Goal: Task Accomplishment & Management: Complete application form

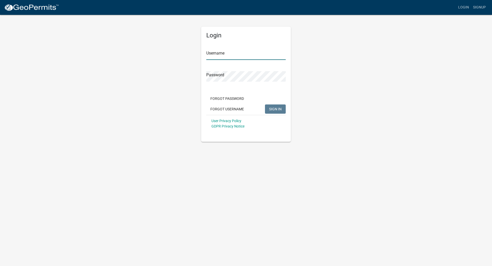
type input "jenwood"
click at [277, 109] on span "SIGN IN" at bounding box center [275, 109] width 13 height 4
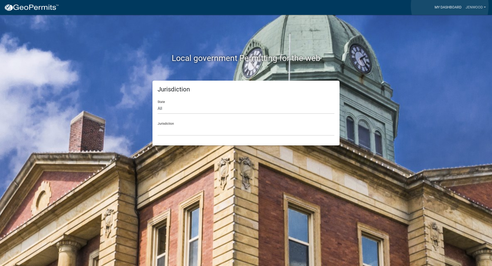
click at [449, 6] on link "My Dashboard" at bounding box center [447, 8] width 31 height 10
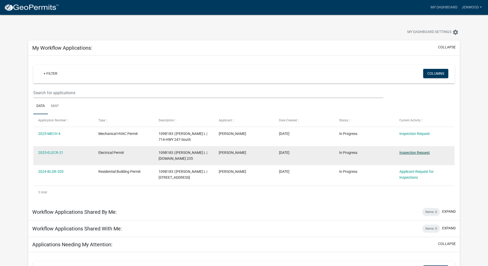
click at [412, 153] on link "Inspection Request" at bounding box center [414, 153] width 30 height 4
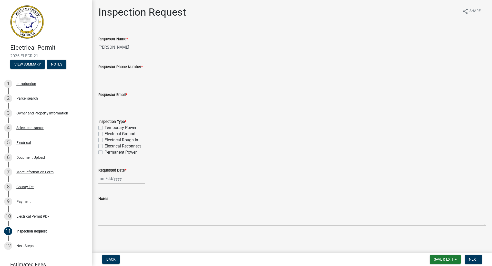
click at [104, 129] on label "Temporary Power" at bounding box center [120, 128] width 32 height 6
click at [104, 128] on input "Temporary Power" at bounding box center [105, 126] width 3 height 3
checkbox input "true"
checkbox input "false"
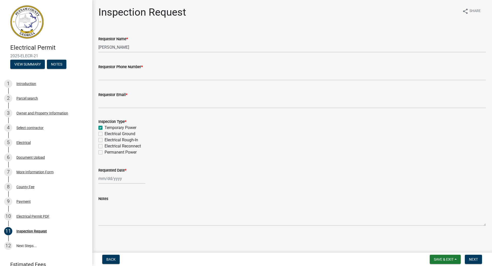
checkbox input "false"
click at [108, 178] on div at bounding box center [121, 178] width 47 height 10
select select "8"
select select "2025"
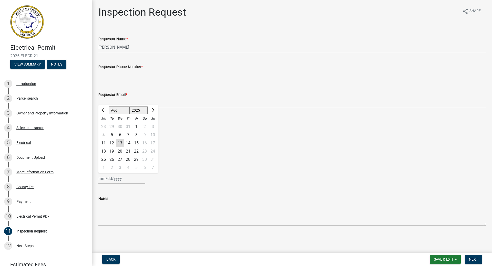
click at [128, 142] on div "14" at bounding box center [128, 143] width 8 height 8
type input "[DATE]"
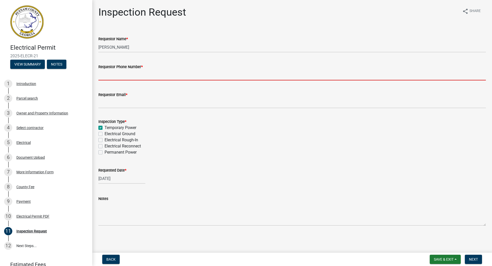
click at [110, 75] on input "Requestor Phone Number *" at bounding box center [291, 75] width 387 height 10
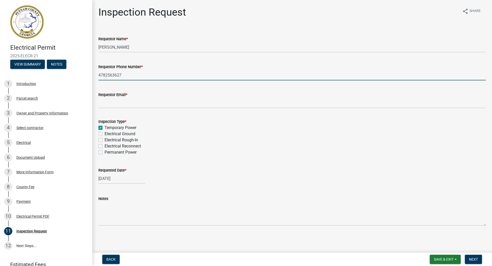
type input "4782563627"
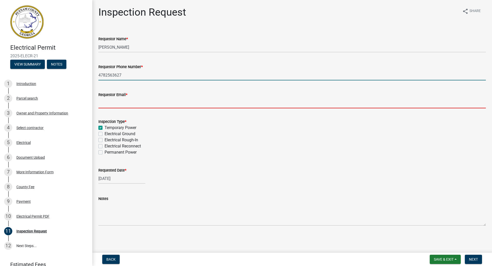
click at [100, 106] on input "Requestor Email *" at bounding box center [291, 103] width 387 height 10
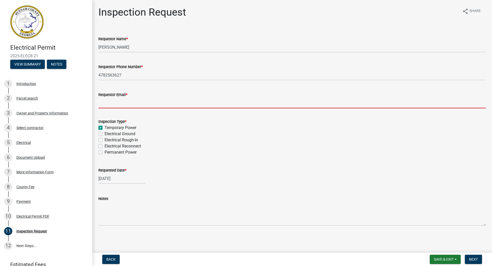
type input "[EMAIL_ADDRESS][DOMAIN_NAME]"
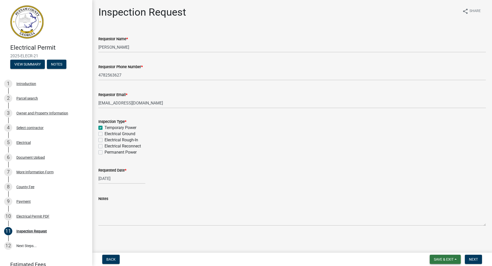
click at [442, 258] on span "Save & Exit" at bounding box center [444, 259] width 20 height 4
click at [432, 246] on button "Save & Exit" at bounding box center [439, 246] width 41 height 12
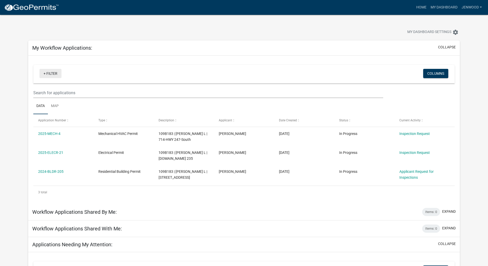
click at [45, 75] on link "+ Filter" at bounding box center [50, 73] width 22 height 9
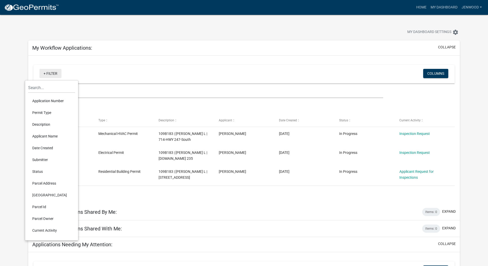
click at [42, 71] on link "+ Filter" at bounding box center [50, 73] width 22 height 9
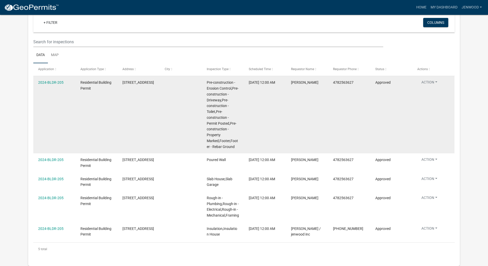
scroll to position [325, 0]
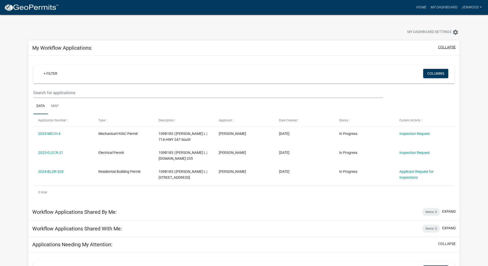
click at [446, 48] on button "collapse" at bounding box center [447, 47] width 18 height 5
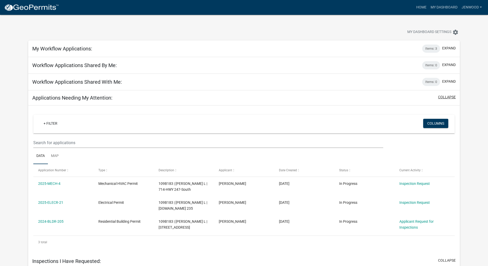
click at [446, 98] on button "collapse" at bounding box center [447, 96] width 18 height 5
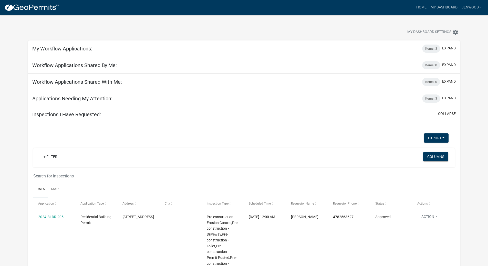
click at [453, 47] on button "expand" at bounding box center [449, 48] width 14 height 5
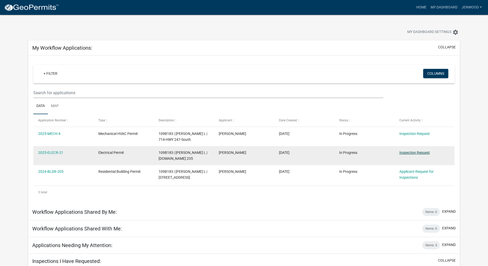
click at [407, 153] on link "Inspection Request" at bounding box center [414, 153] width 30 height 4
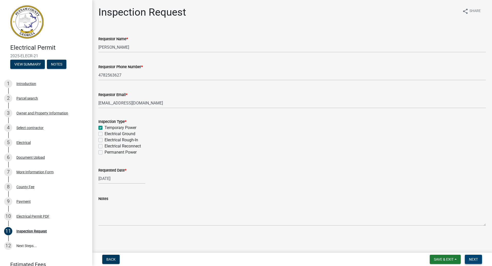
click at [478, 260] on span "Next" at bounding box center [473, 259] width 9 height 4
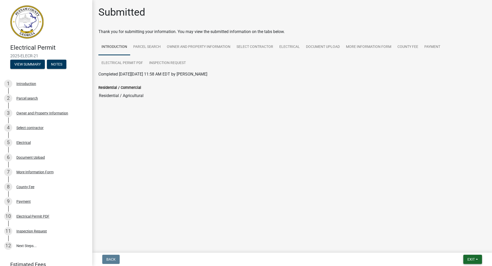
click at [475, 259] on span "Exit" at bounding box center [470, 259] width 7 height 4
click at [462, 245] on button "Save & Exit" at bounding box center [461, 246] width 41 height 12
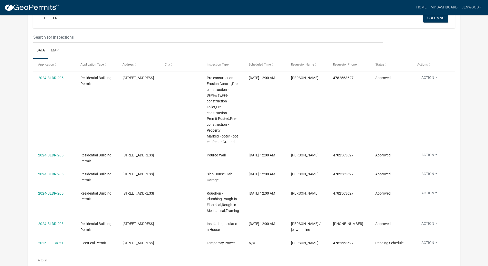
scroll to position [425, 0]
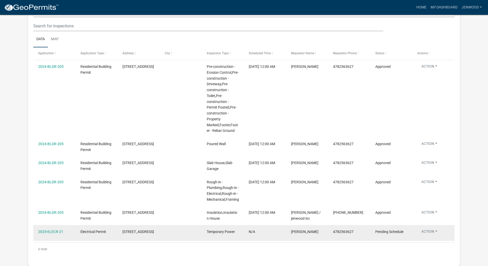
click at [438, 149] on button "Action" at bounding box center [429, 144] width 24 height 7
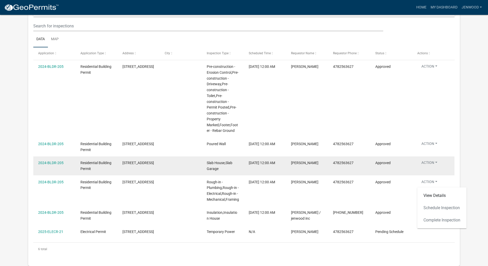
click at [447, 166] on div "Action View Details Schedule Inspection Complete Inspection" at bounding box center [433, 164] width 32 height 9
